Goal: Task Accomplishment & Management: Use online tool/utility

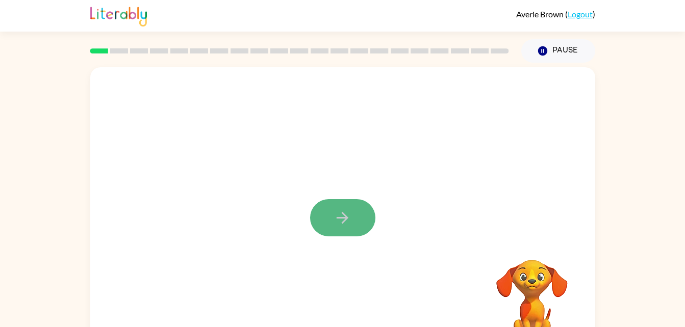
click at [346, 224] on icon "button" at bounding box center [343, 218] width 18 height 18
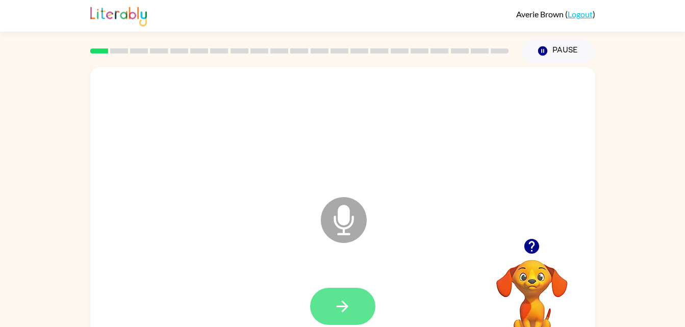
click at [349, 302] on icon "button" at bounding box center [343, 307] width 18 height 18
click at [353, 302] on button "button" at bounding box center [342, 306] width 65 height 37
click at [336, 311] on icon "button" at bounding box center [343, 307] width 18 height 18
click at [353, 302] on button "button" at bounding box center [342, 306] width 65 height 37
click at [349, 289] on button "button" at bounding box center [342, 306] width 65 height 37
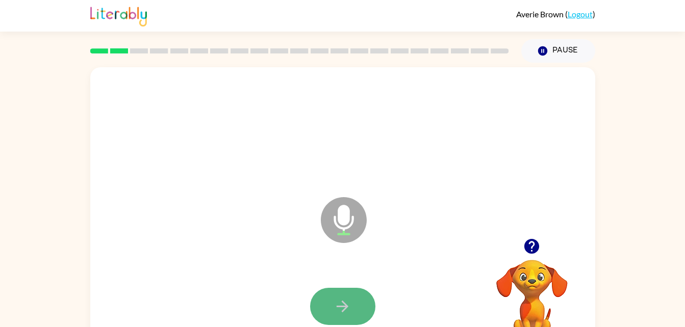
click at [337, 323] on button "button" at bounding box center [342, 306] width 65 height 37
click at [334, 315] on icon "button" at bounding box center [343, 307] width 18 height 18
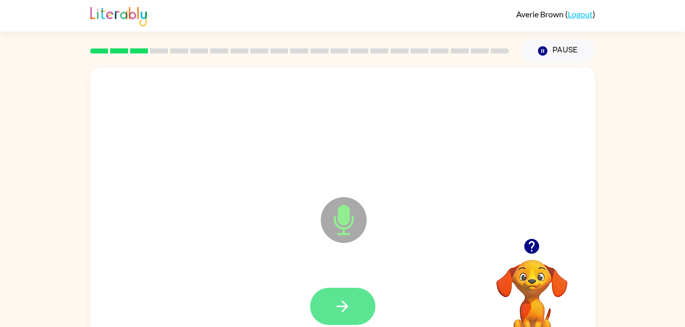
click at [336, 314] on icon "button" at bounding box center [343, 307] width 18 height 18
click at [336, 310] on icon "button" at bounding box center [343, 307] width 18 height 18
click at [343, 309] on icon "button" at bounding box center [343, 307] width 18 height 18
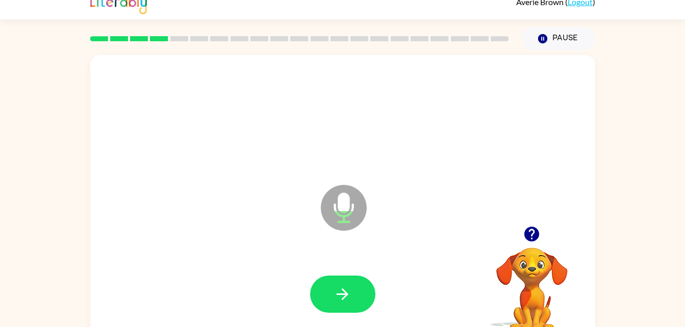
scroll to position [19, 0]
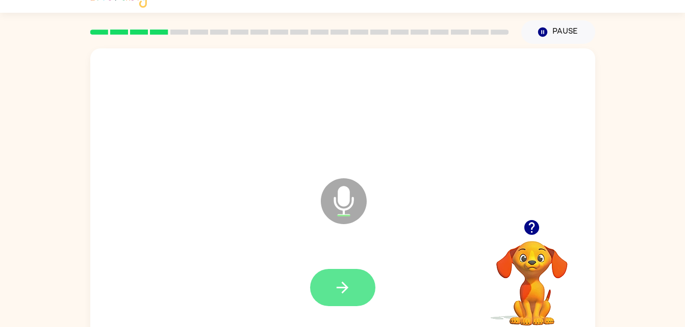
click at [330, 294] on button "button" at bounding box center [342, 287] width 65 height 37
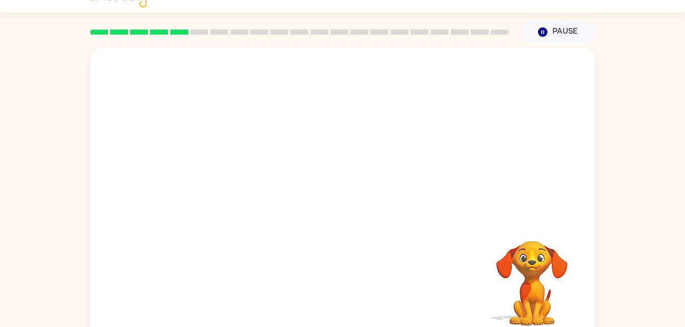
drag, startPoint x: 455, startPoint y: 312, endPoint x: 256, endPoint y: 92, distance: 296.1
click at [256, 92] on div "Your browser must support playing .mp4 files to use Literably. Please try using…" at bounding box center [342, 193] width 505 height 291
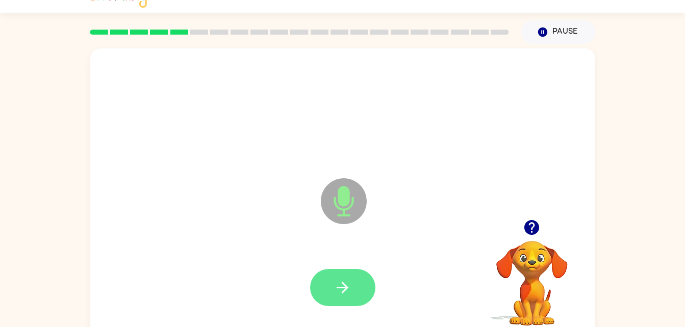
click at [338, 280] on icon "button" at bounding box center [343, 288] width 18 height 18
click at [349, 289] on icon "button" at bounding box center [343, 288] width 18 height 18
click at [345, 283] on icon "button" at bounding box center [343, 288] width 18 height 18
click at [350, 294] on icon "button" at bounding box center [343, 288] width 18 height 18
click at [339, 274] on button "button" at bounding box center [342, 287] width 65 height 37
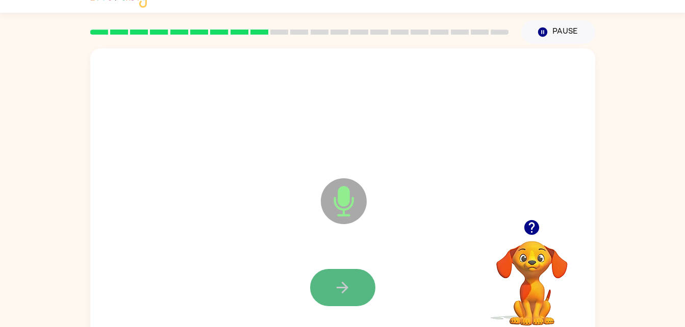
click at [340, 294] on icon "button" at bounding box center [343, 288] width 18 height 18
click at [350, 289] on icon "button" at bounding box center [343, 288] width 18 height 18
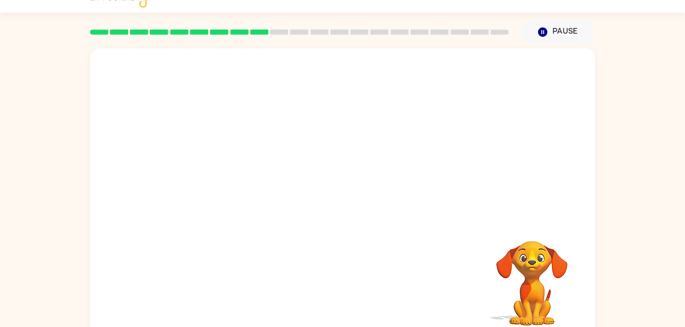
scroll to position [0, 0]
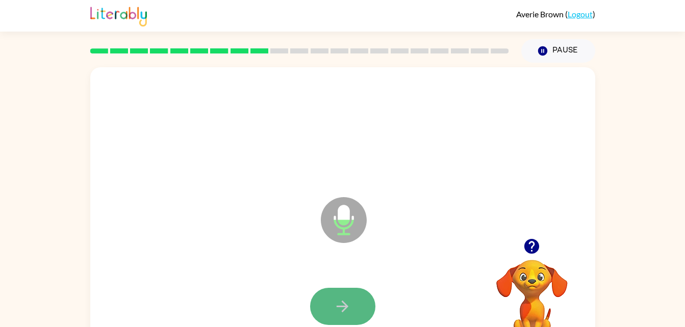
click at [343, 295] on button "button" at bounding box center [342, 306] width 65 height 37
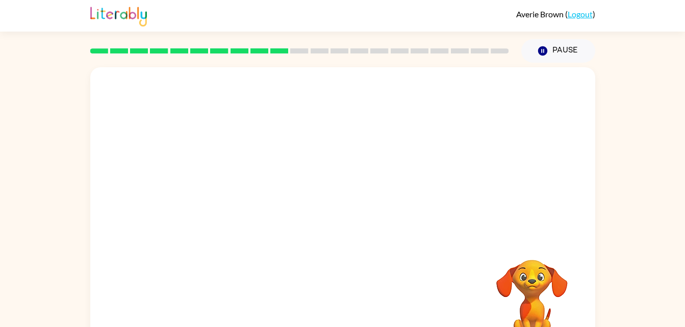
click at [342, 217] on div at bounding box center [342, 212] width 505 height 291
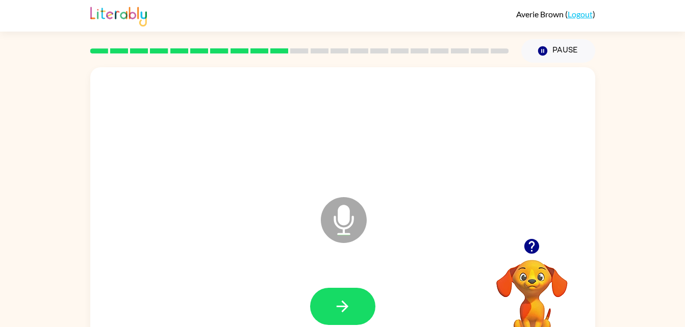
click at [330, 327] on html "Averie Brown ( Logout ) Pause Pause Microphone The Microphone is here when it i…" at bounding box center [342, 179] width 685 height 359
click at [342, 311] on icon "button" at bounding box center [343, 307] width 18 height 18
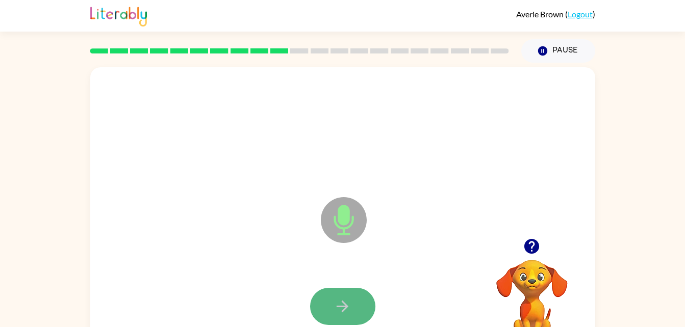
click at [335, 301] on icon "button" at bounding box center [343, 307] width 18 height 18
click at [336, 307] on icon "button" at bounding box center [343, 307] width 18 height 18
click at [341, 294] on button "button" at bounding box center [342, 306] width 65 height 37
click at [334, 310] on icon "button" at bounding box center [343, 307] width 18 height 18
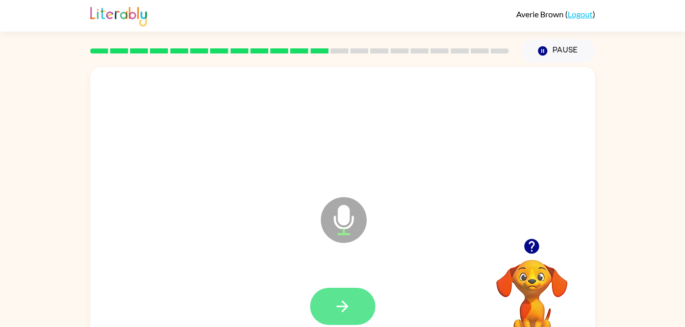
click at [344, 315] on icon "button" at bounding box center [343, 307] width 18 height 18
click at [340, 305] on icon "button" at bounding box center [343, 307] width 18 height 18
click at [346, 301] on icon "button" at bounding box center [343, 307] width 18 height 18
click at [351, 299] on button "button" at bounding box center [342, 306] width 65 height 37
click at [333, 317] on button "button" at bounding box center [342, 306] width 65 height 37
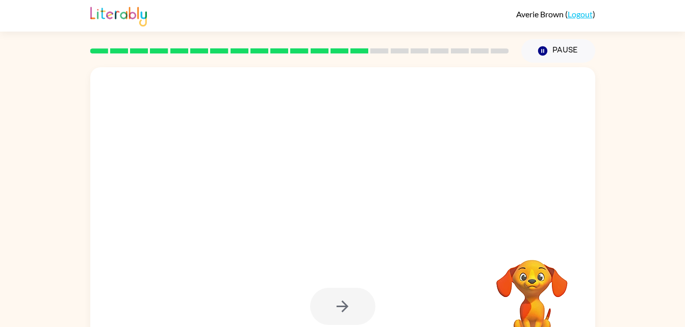
click at [427, 191] on div at bounding box center [318, 194] width 436 height 37
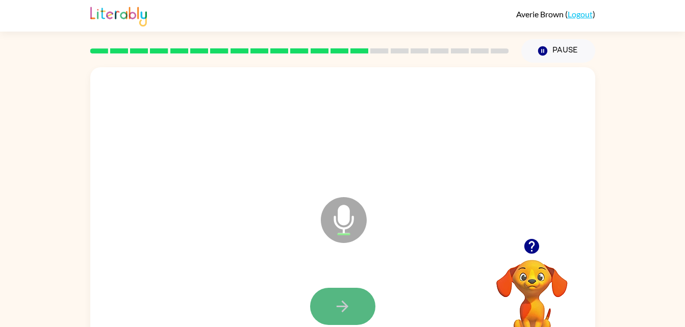
click at [350, 293] on button "button" at bounding box center [342, 306] width 65 height 37
click at [343, 281] on div at bounding box center [342, 307] width 485 height 84
click at [343, 297] on button "button" at bounding box center [342, 306] width 65 height 37
click at [350, 307] on icon "button" at bounding box center [343, 307] width 18 height 18
click at [344, 305] on icon "button" at bounding box center [343, 307] width 12 height 12
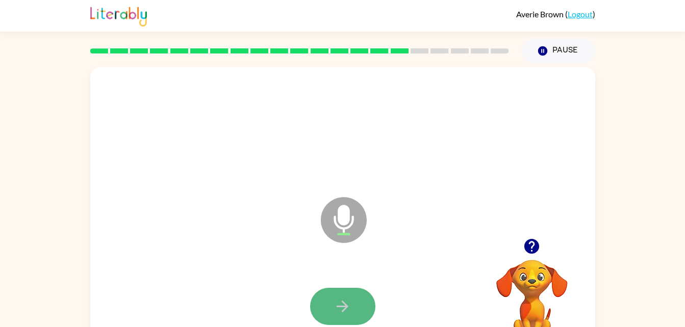
click at [345, 305] on icon "button" at bounding box center [343, 307] width 12 height 12
click at [337, 305] on icon "button" at bounding box center [343, 307] width 18 height 18
click at [343, 312] on icon "button" at bounding box center [343, 307] width 12 height 12
click at [339, 304] on icon "button" at bounding box center [343, 307] width 18 height 18
click at [351, 315] on button "button" at bounding box center [342, 306] width 65 height 37
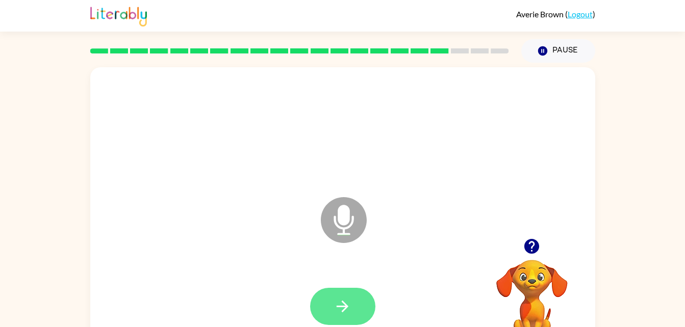
click at [335, 298] on icon "button" at bounding box center [343, 307] width 18 height 18
click at [350, 300] on icon "button" at bounding box center [343, 307] width 18 height 18
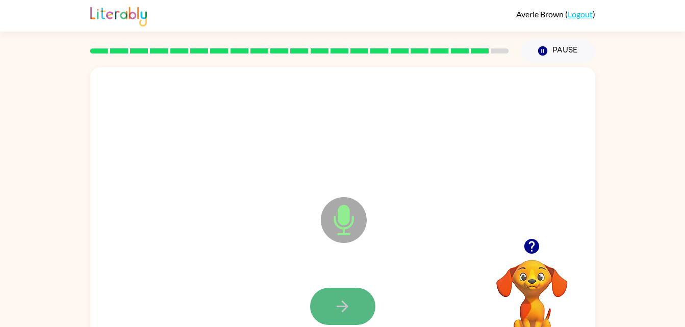
click at [344, 306] on icon "button" at bounding box center [343, 307] width 18 height 18
click at [341, 307] on icon "button" at bounding box center [343, 307] width 12 height 12
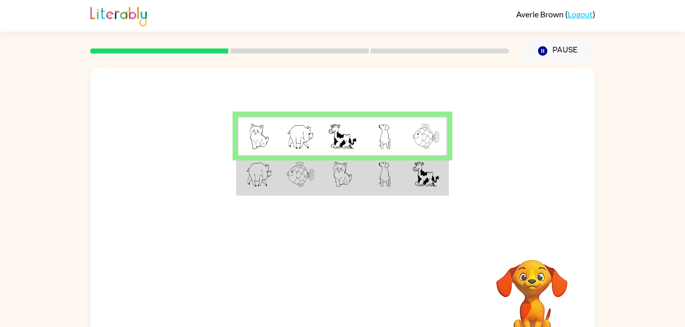
click at [473, 165] on div at bounding box center [342, 152] width 505 height 171
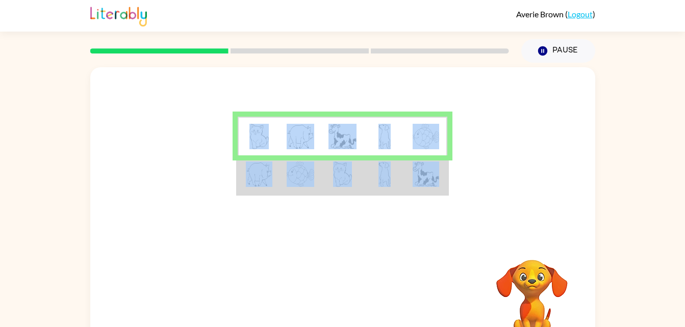
click at [473, 165] on div at bounding box center [342, 152] width 505 height 171
drag, startPoint x: 473, startPoint y: 165, endPoint x: 368, endPoint y: 183, distance: 107.1
click at [368, 183] on div at bounding box center [342, 152] width 505 height 171
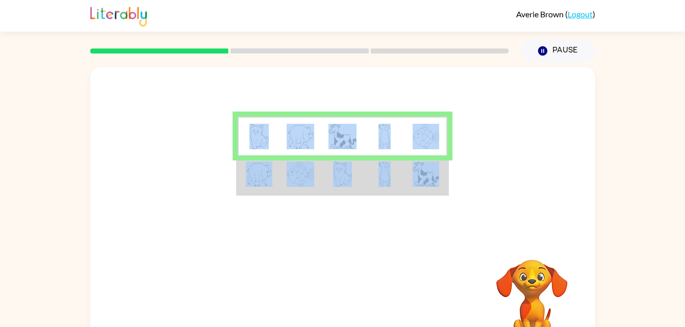
drag, startPoint x: 368, startPoint y: 183, endPoint x: 343, endPoint y: 183, distance: 24.5
click at [343, 183] on img at bounding box center [342, 175] width 19 height 26
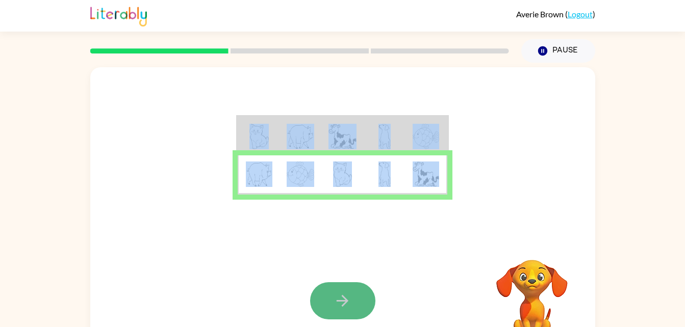
click at [340, 302] on icon "button" at bounding box center [343, 301] width 18 height 18
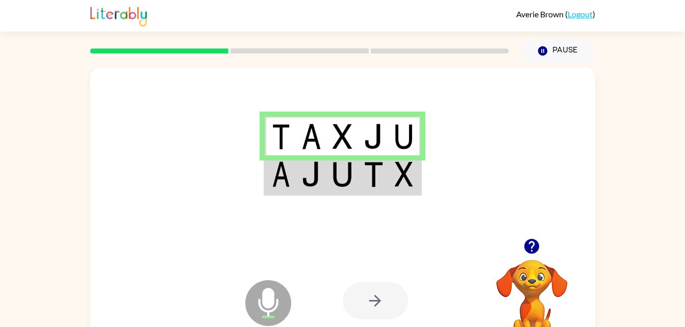
click at [287, 183] on img at bounding box center [281, 175] width 18 height 26
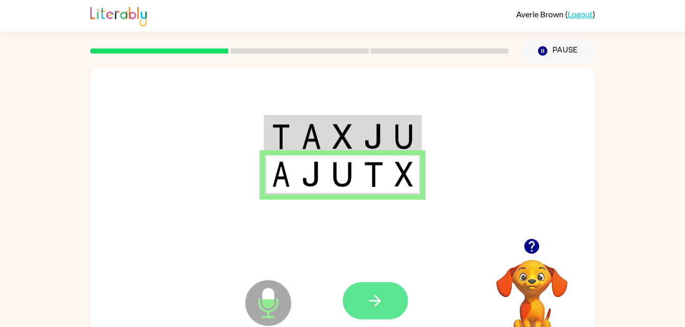
click at [388, 291] on button "button" at bounding box center [375, 301] width 65 height 37
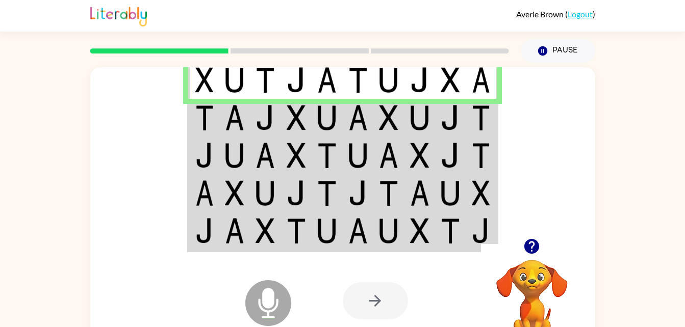
click at [216, 122] on td at bounding box center [203, 118] width 31 height 38
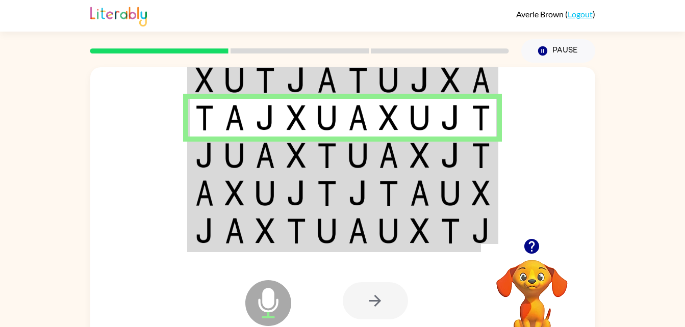
click at [238, 168] on img at bounding box center [234, 156] width 19 height 26
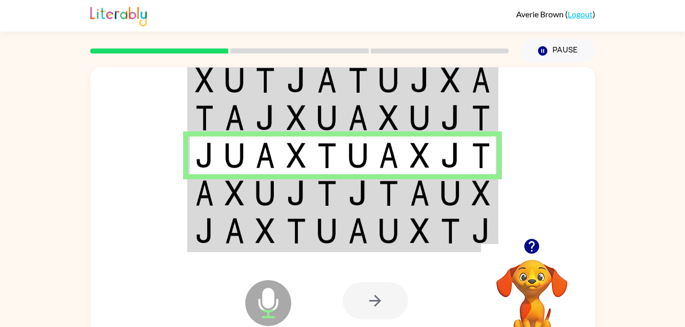
click at [200, 212] on td at bounding box center [203, 193] width 31 height 38
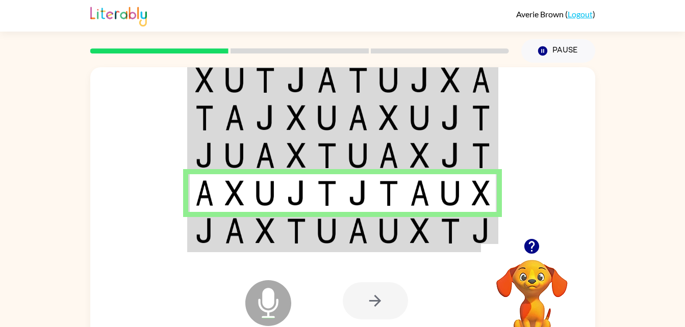
click at [293, 243] on img at bounding box center [296, 231] width 19 height 26
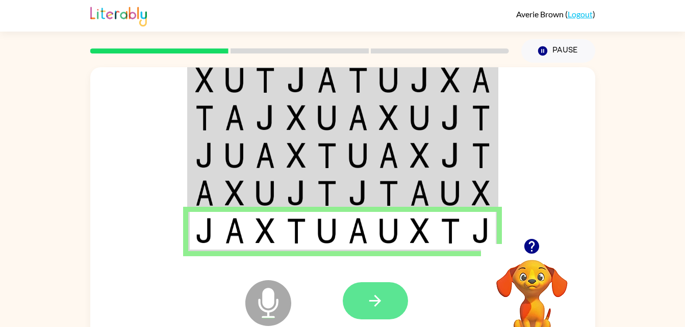
click at [381, 293] on icon "button" at bounding box center [375, 301] width 18 height 18
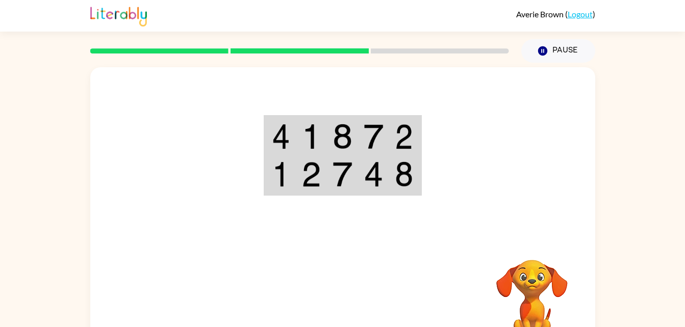
click at [296, 139] on td at bounding box center [311, 136] width 31 height 39
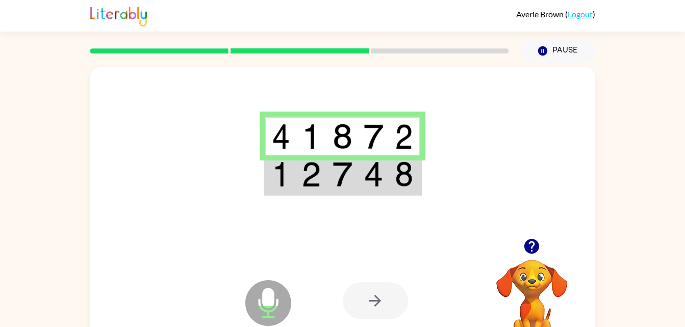
click at [293, 194] on td at bounding box center [280, 175] width 31 height 39
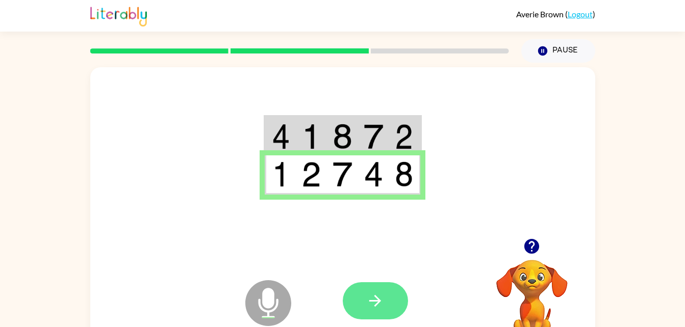
click at [376, 295] on icon "button" at bounding box center [375, 301] width 18 height 18
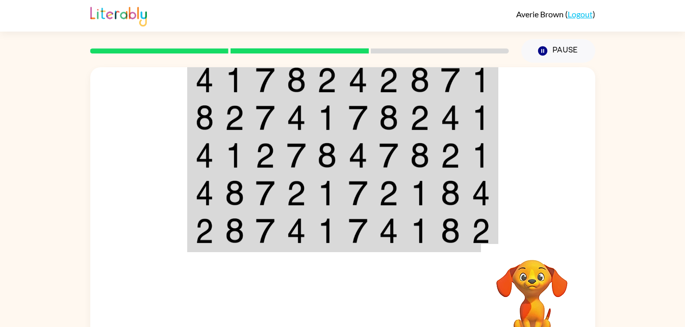
click at [287, 88] on img at bounding box center [296, 80] width 19 height 26
click at [277, 88] on td at bounding box center [265, 79] width 31 height 39
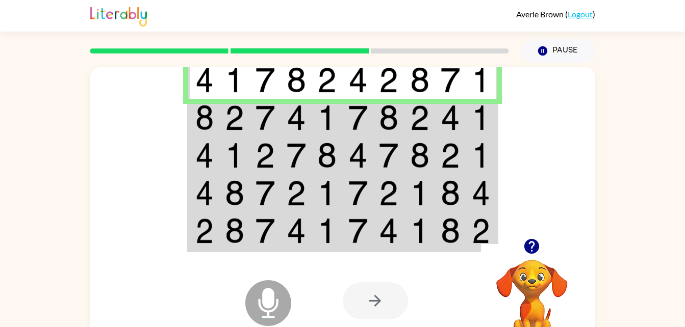
click at [273, 129] on img at bounding box center [265, 118] width 19 height 26
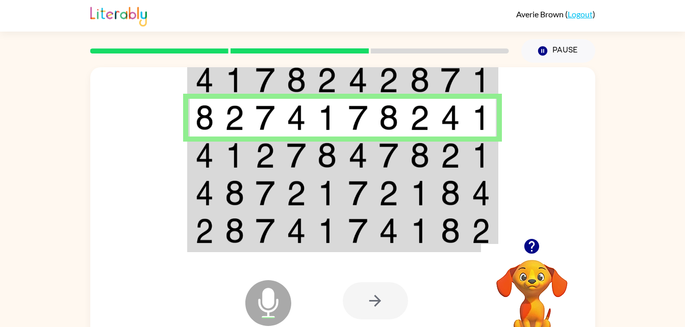
click at [236, 170] on td at bounding box center [234, 156] width 31 height 38
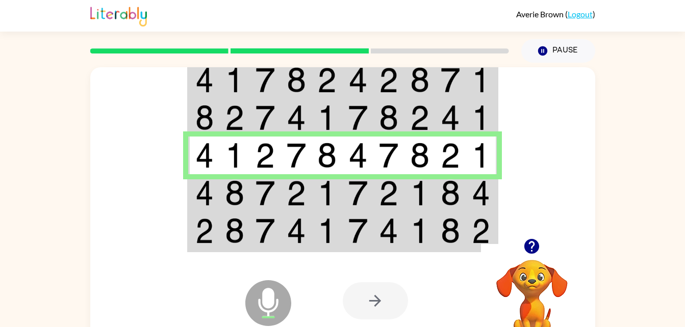
click at [234, 210] on td at bounding box center [234, 193] width 31 height 38
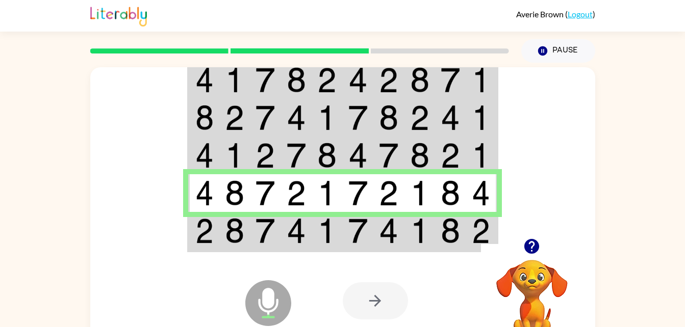
click at [239, 248] on div "Microphone The Microphone is here when it is your turn to talk" at bounding box center [243, 278] width 102 height 68
click at [231, 239] on img at bounding box center [234, 231] width 19 height 26
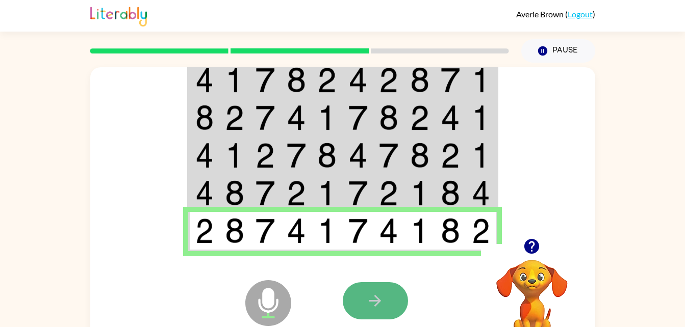
click at [356, 288] on button "button" at bounding box center [375, 301] width 65 height 37
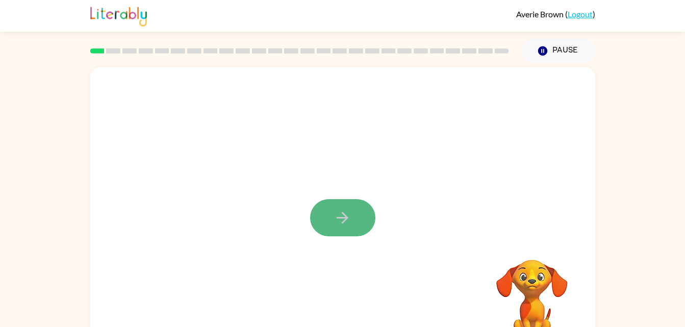
click at [344, 214] on icon "button" at bounding box center [343, 218] width 12 height 12
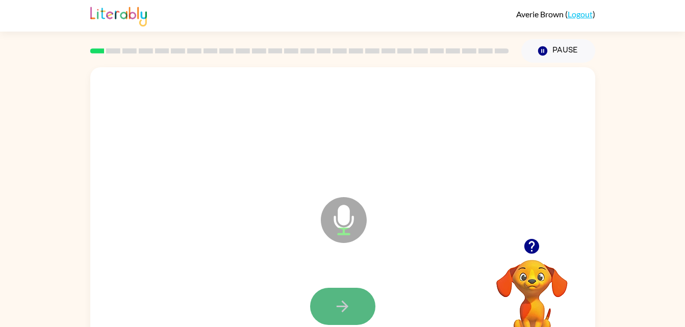
click at [348, 314] on icon "button" at bounding box center [343, 307] width 18 height 18
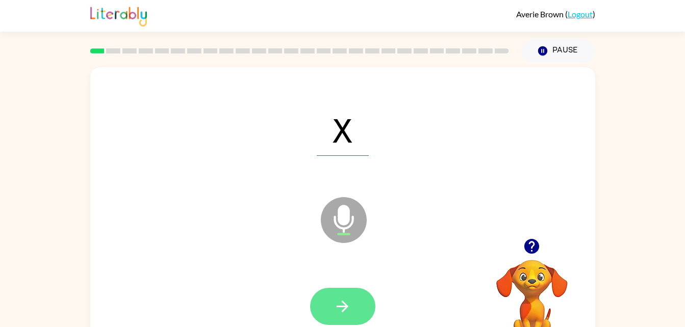
click at [342, 306] on icon "button" at bounding box center [343, 307] width 18 height 18
click at [347, 316] on button "button" at bounding box center [342, 306] width 65 height 37
click at [357, 304] on button "button" at bounding box center [342, 306] width 65 height 37
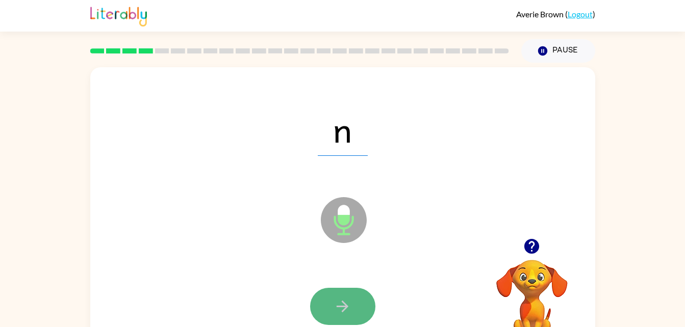
click at [338, 310] on icon "button" at bounding box center [343, 307] width 18 height 18
click at [336, 307] on icon "button" at bounding box center [343, 307] width 18 height 18
click at [337, 301] on icon "button" at bounding box center [343, 307] width 18 height 18
click at [344, 307] on icon "button" at bounding box center [343, 307] width 12 height 12
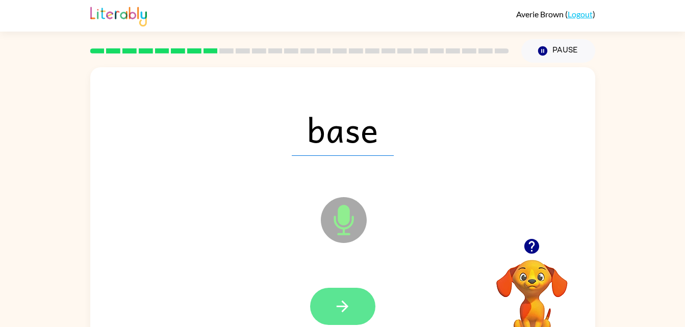
click at [335, 298] on icon "button" at bounding box center [343, 307] width 18 height 18
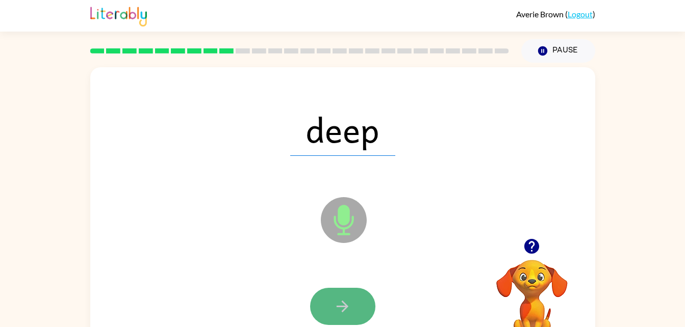
click at [341, 299] on icon "button" at bounding box center [343, 307] width 18 height 18
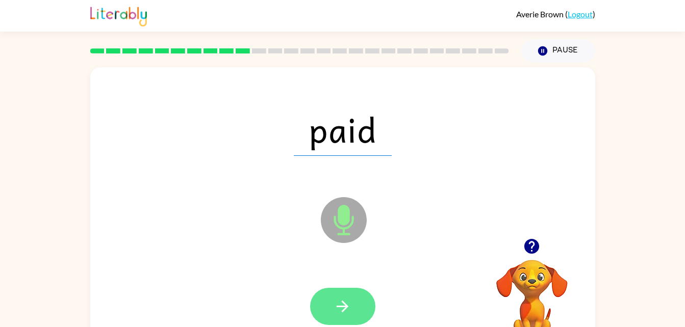
click at [352, 299] on button "button" at bounding box center [342, 306] width 65 height 37
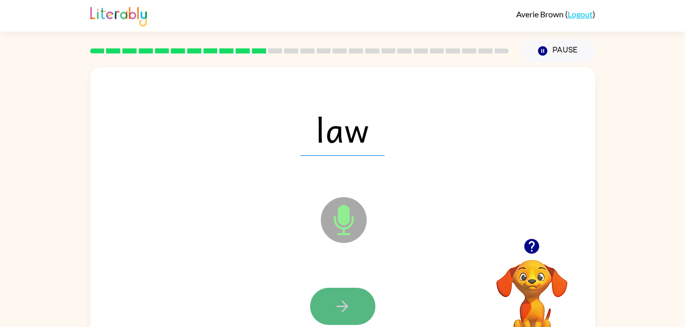
click at [348, 310] on icon "button" at bounding box center [343, 307] width 18 height 18
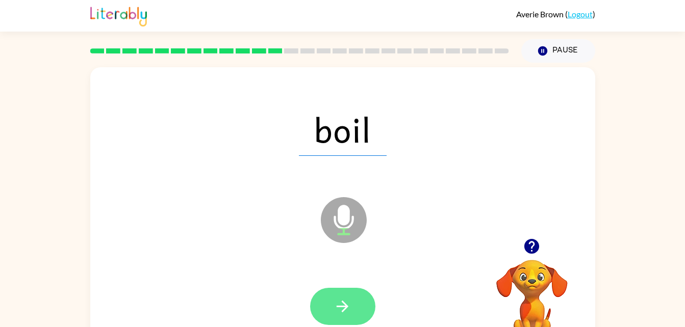
click at [344, 307] on icon "button" at bounding box center [343, 307] width 12 height 12
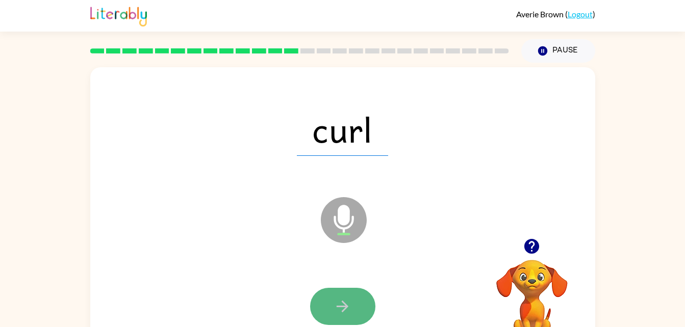
click at [345, 303] on icon "button" at bounding box center [343, 307] width 18 height 18
click at [344, 304] on icon "button" at bounding box center [343, 307] width 12 height 12
drag, startPoint x: 351, startPoint y: 308, endPoint x: 336, endPoint y: 301, distance: 16.7
click at [336, 301] on icon "button" at bounding box center [343, 307] width 18 height 18
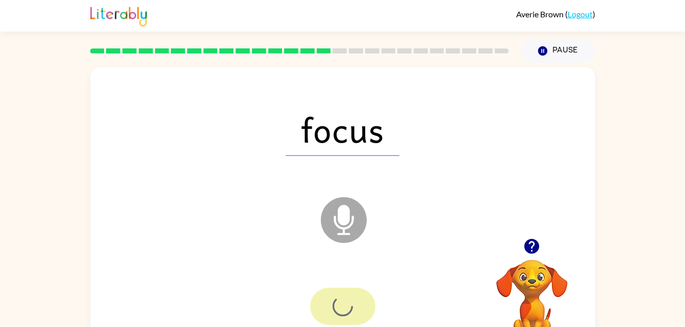
click at [336, 301] on div at bounding box center [342, 306] width 65 height 37
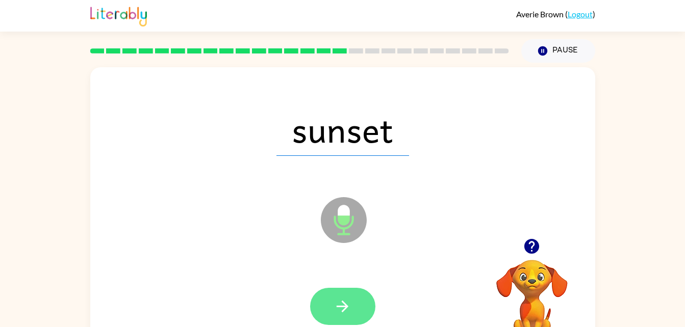
click at [343, 297] on button "button" at bounding box center [342, 306] width 65 height 37
click at [357, 302] on button "button" at bounding box center [342, 306] width 65 height 37
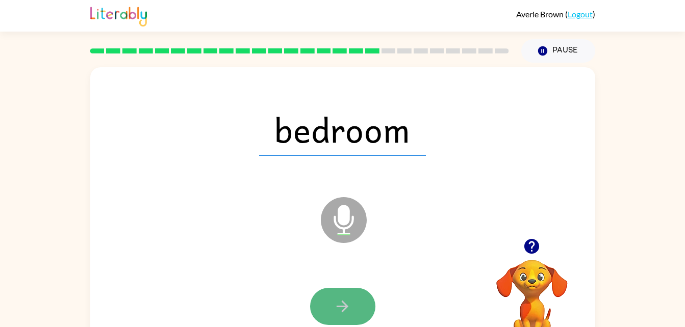
click at [340, 308] on icon "button" at bounding box center [343, 307] width 18 height 18
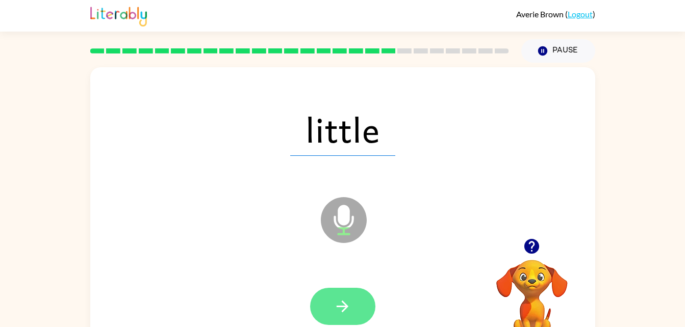
click at [350, 312] on icon "button" at bounding box center [343, 307] width 18 height 18
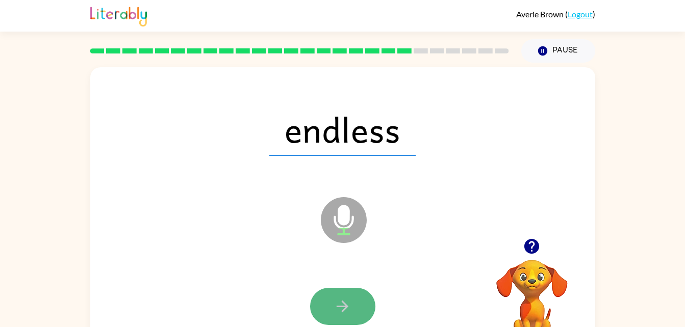
click at [342, 298] on icon "button" at bounding box center [343, 307] width 18 height 18
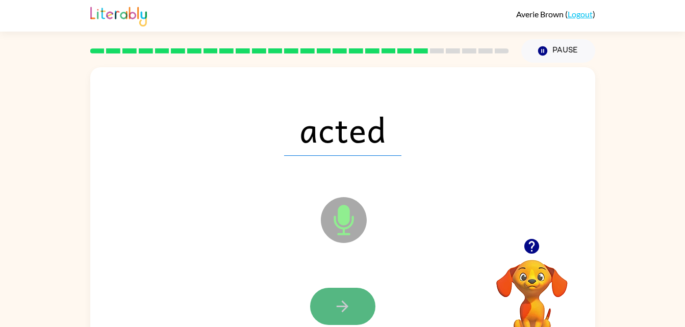
click at [340, 319] on button "button" at bounding box center [342, 306] width 65 height 37
click at [352, 298] on button "button" at bounding box center [342, 306] width 65 height 37
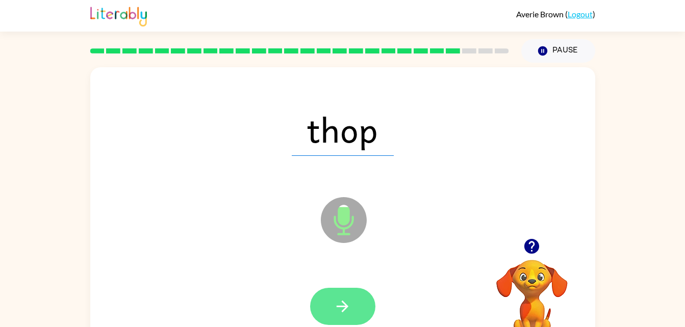
click at [338, 312] on icon "button" at bounding box center [343, 307] width 18 height 18
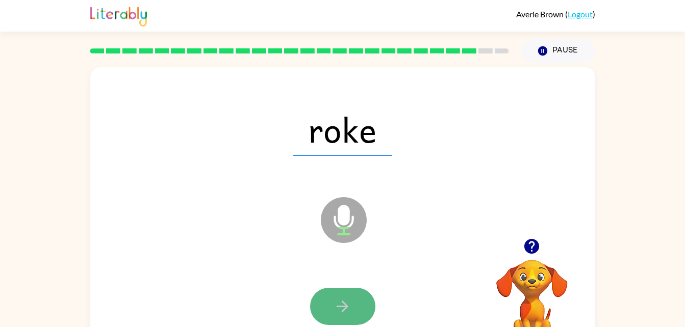
click at [342, 302] on icon "button" at bounding box center [343, 307] width 12 height 12
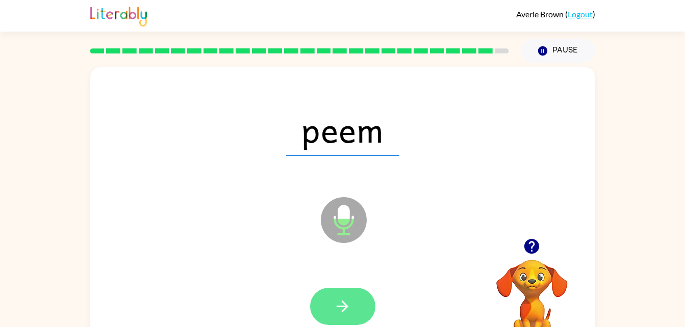
click at [345, 309] on icon "button" at bounding box center [343, 307] width 12 height 12
